Goal: Task Accomplishment & Management: Manage account settings

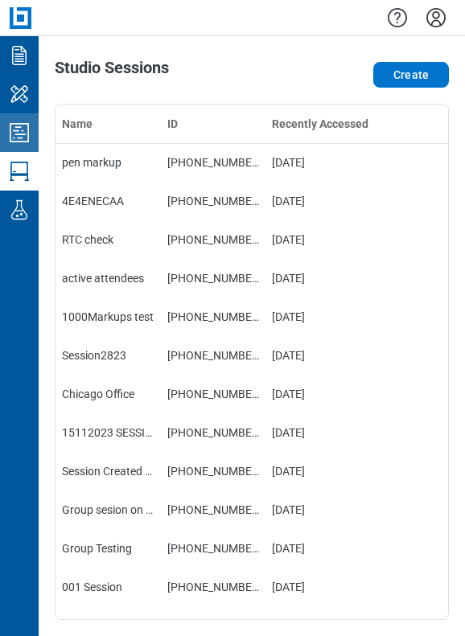
click at [26, 131] on icon "Studio Projects" at bounding box center [19, 133] width 26 height 26
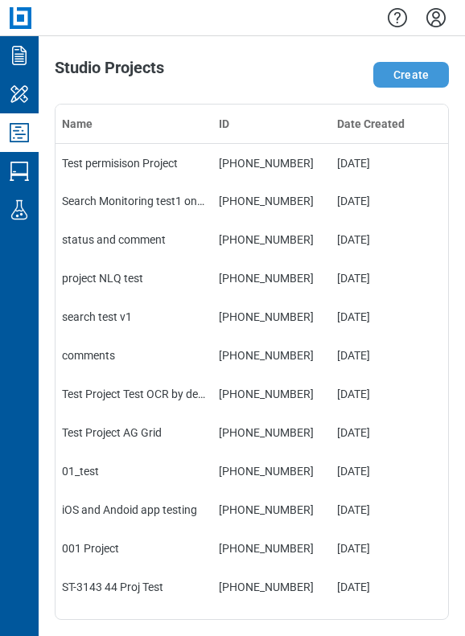
click at [396, 75] on button "Create" at bounding box center [411, 75] width 76 height 26
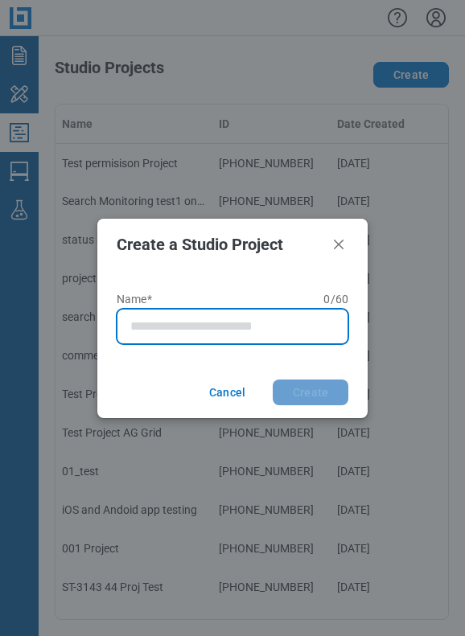
click at [200, 330] on input "Name* 0 of 60 characters 0 / 60" at bounding box center [235, 326] width 211 height 19
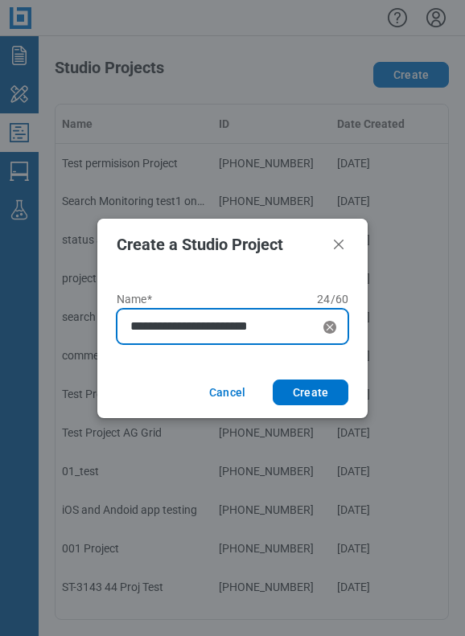
type input "**********"
click at [273, 379] on button "Create" at bounding box center [311, 392] width 76 height 26
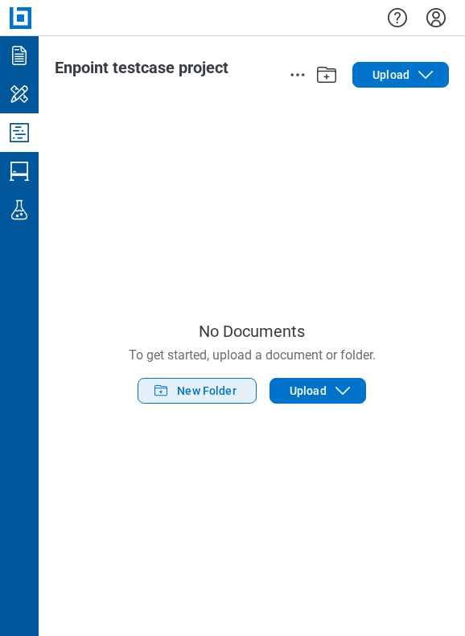
click at [210, 396] on span "New Folder" at bounding box center [206, 391] width 59 height 16
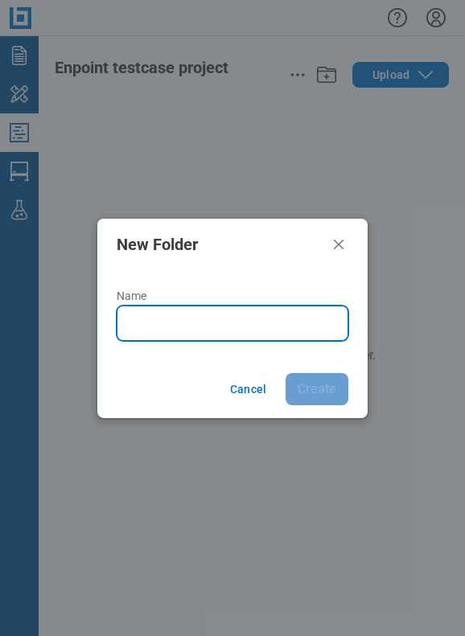
click at [178, 322] on input "Name" at bounding box center [235, 323] width 211 height 19
type input "*******"
click at [285, 373] on button "Create" at bounding box center [316, 389] width 63 height 32
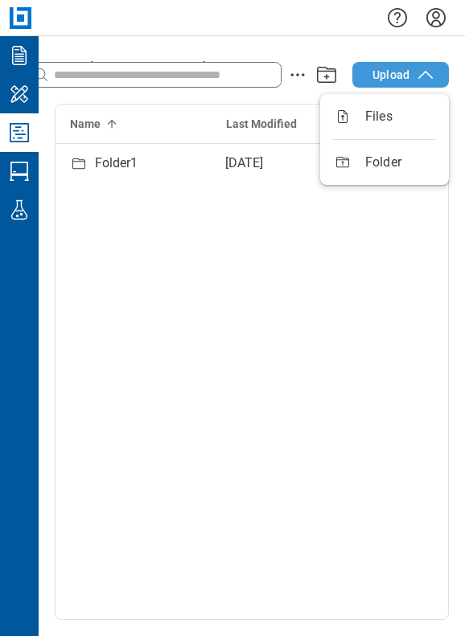
click at [386, 83] on button "Upload" at bounding box center [400, 75] width 96 height 26
click at [222, 251] on div "Folder1 Aug 21, 2025" at bounding box center [251, 381] width 392 height 475
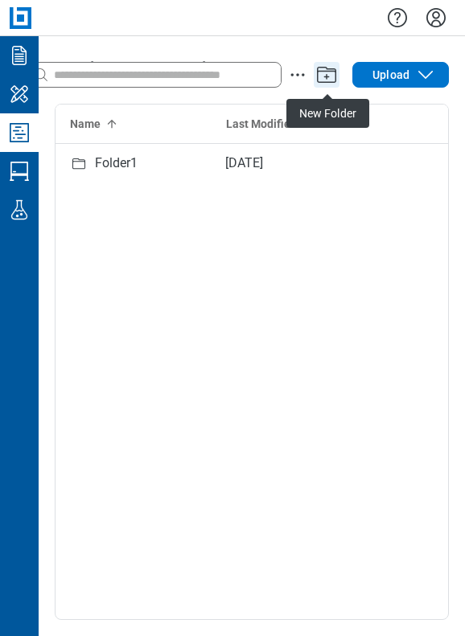
click at [326, 76] on icon "Add" at bounding box center [327, 75] width 26 height 26
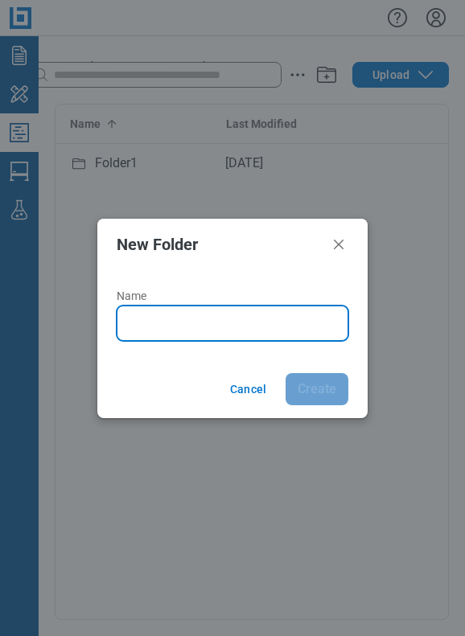
click at [209, 321] on input "Name" at bounding box center [235, 323] width 211 height 19
type input "*******"
click at [285, 373] on button "Create" at bounding box center [316, 389] width 63 height 32
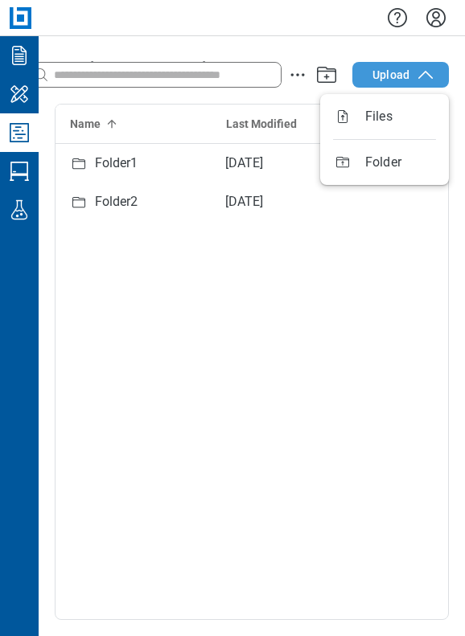
click at [394, 73] on span "Upload" at bounding box center [390, 75] width 37 height 16
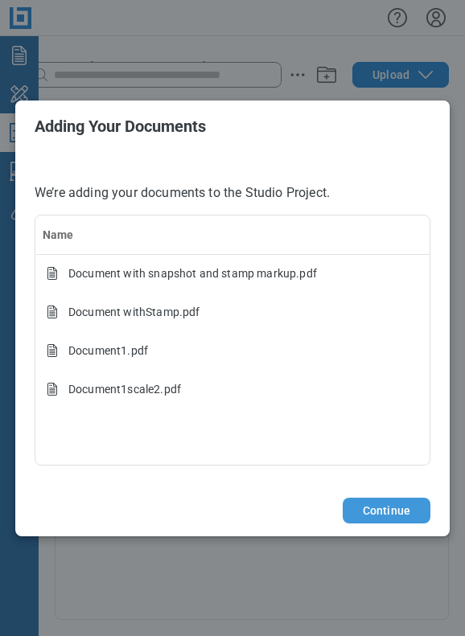
click at [392, 506] on button "Continue" at bounding box center [386, 511] width 88 height 26
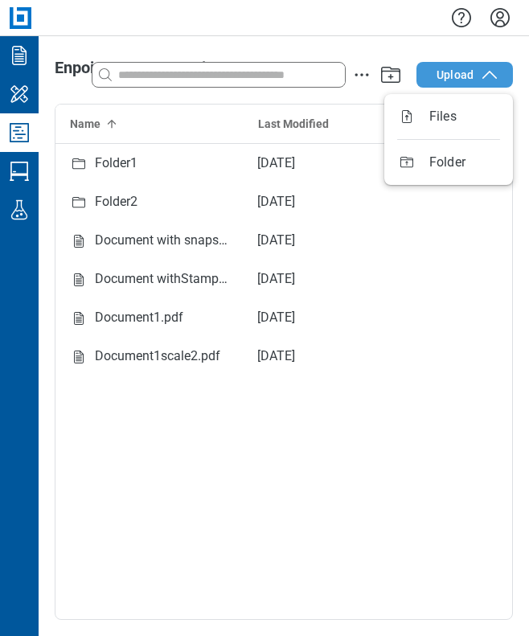
click at [445, 76] on span "Upload" at bounding box center [455, 75] width 37 height 16
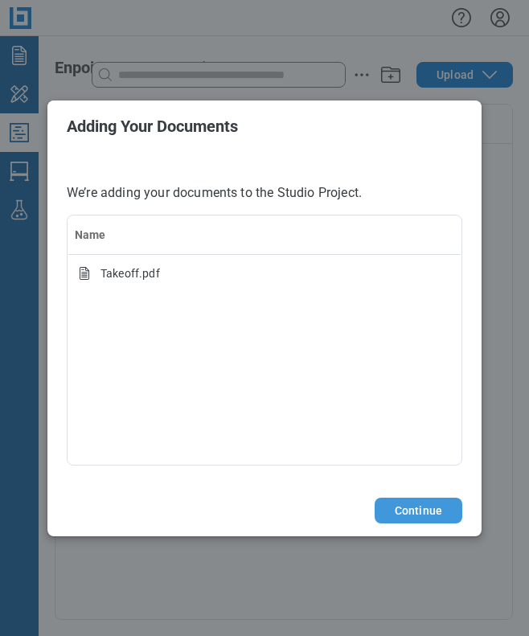
click at [403, 509] on button "Continue" at bounding box center [419, 511] width 88 height 26
